Goal: Information Seeking & Learning: Learn about a topic

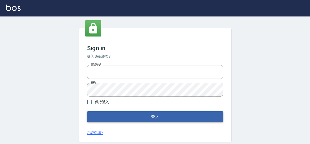
type input "0422211177"
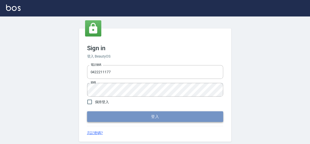
click at [155, 116] on button "登入" at bounding box center [155, 116] width 136 height 11
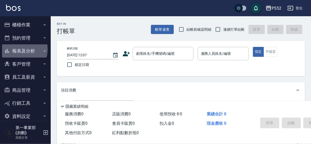
click at [18, 49] on button "報表及分析" at bounding box center [25, 50] width 47 height 13
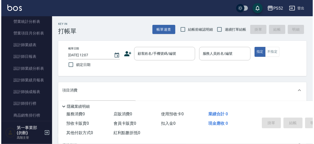
scroll to position [189, 0]
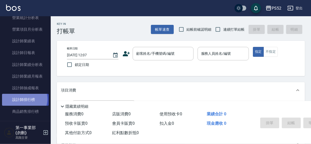
click at [22, 99] on link "設計師排行榜" at bounding box center [25, 100] width 47 height 12
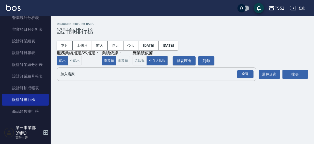
click at [67, 76] on input "加入店家" at bounding box center [152, 74] width 187 height 9
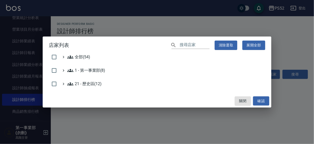
click at [136, 22] on div "店家列表 ​ 清除選取 展開全部 全部(54) 1 - 第一事業部(8) 21 - 歷史區(12) 關閉 確認" at bounding box center [157, 72] width 314 height 144
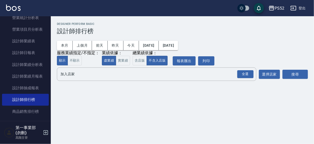
drag, startPoint x: 48, startPoint y: 61, endPoint x: 49, endPoint y: 74, distance: 13.3
click at [49, 74] on nav "櫃檯作業 打帳單 帳單列表 掛單列表 座位開單 營業儀表板 現金收支登錄 高階收支登錄 材料自購登錄 每日結帳 排班表 現場電腦打卡 掃碼打卡 預約管理 預約…" at bounding box center [25, 68] width 51 height 105
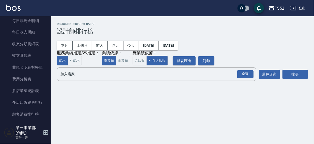
scroll to position [426, 0]
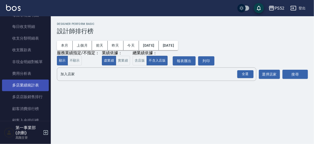
click at [24, 86] on link "多店業績統計表" at bounding box center [25, 86] width 47 height 12
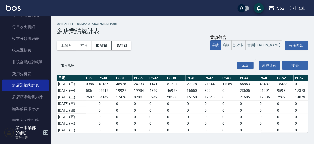
scroll to position [86, 400]
